Goal: Navigation & Orientation: Find specific page/section

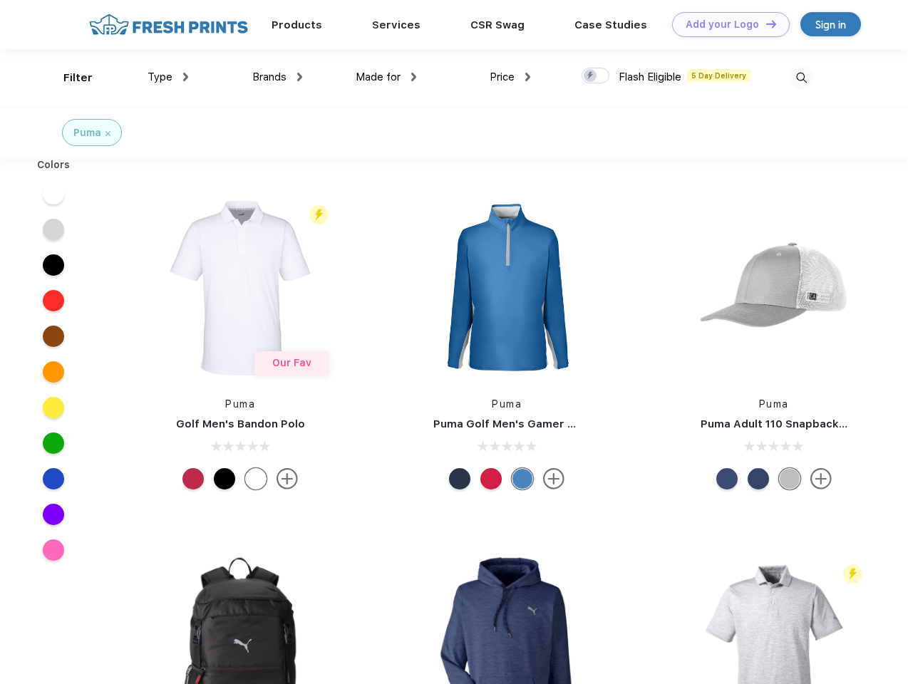
click at [725, 24] on link "Add your Logo Design Tool" at bounding box center [731, 24] width 118 height 25
click at [0, 0] on div "Design Tool" at bounding box center [0, 0] width 0 height 0
click at [764, 24] on link "Add your Logo Design Tool" at bounding box center [731, 24] width 118 height 25
click at [68, 78] on div "Filter" at bounding box center [77, 78] width 29 height 16
click at [168, 77] on span "Type" at bounding box center [159, 77] width 25 height 13
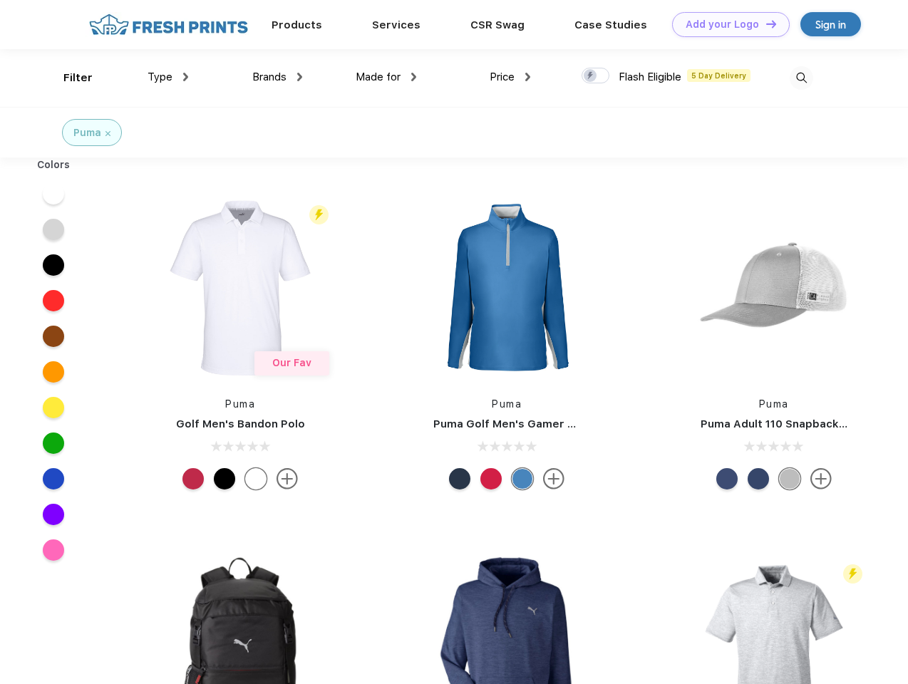
click at [277, 77] on span "Brands" at bounding box center [269, 77] width 34 height 13
click at [386, 77] on span "Made for" at bounding box center [378, 77] width 45 height 13
click at [510, 77] on span "Price" at bounding box center [501, 77] width 25 height 13
click at [596, 76] on div at bounding box center [595, 76] width 28 height 16
click at [591, 76] on input "checkbox" at bounding box center [585, 71] width 9 height 9
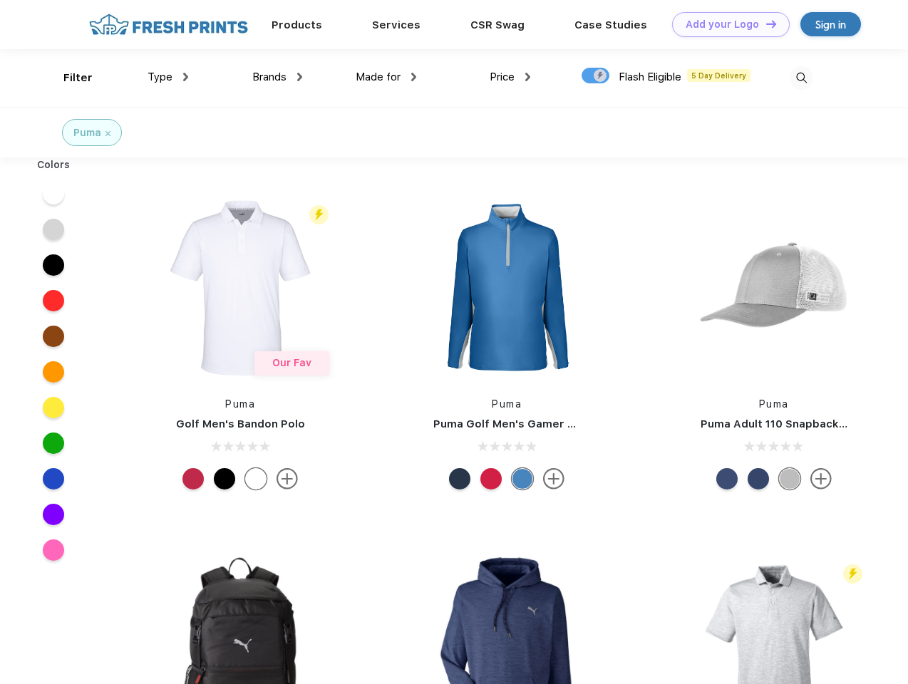
click at [801, 78] on img at bounding box center [801, 78] width 24 height 24
